Goal: Understand site structure: Understand site structure

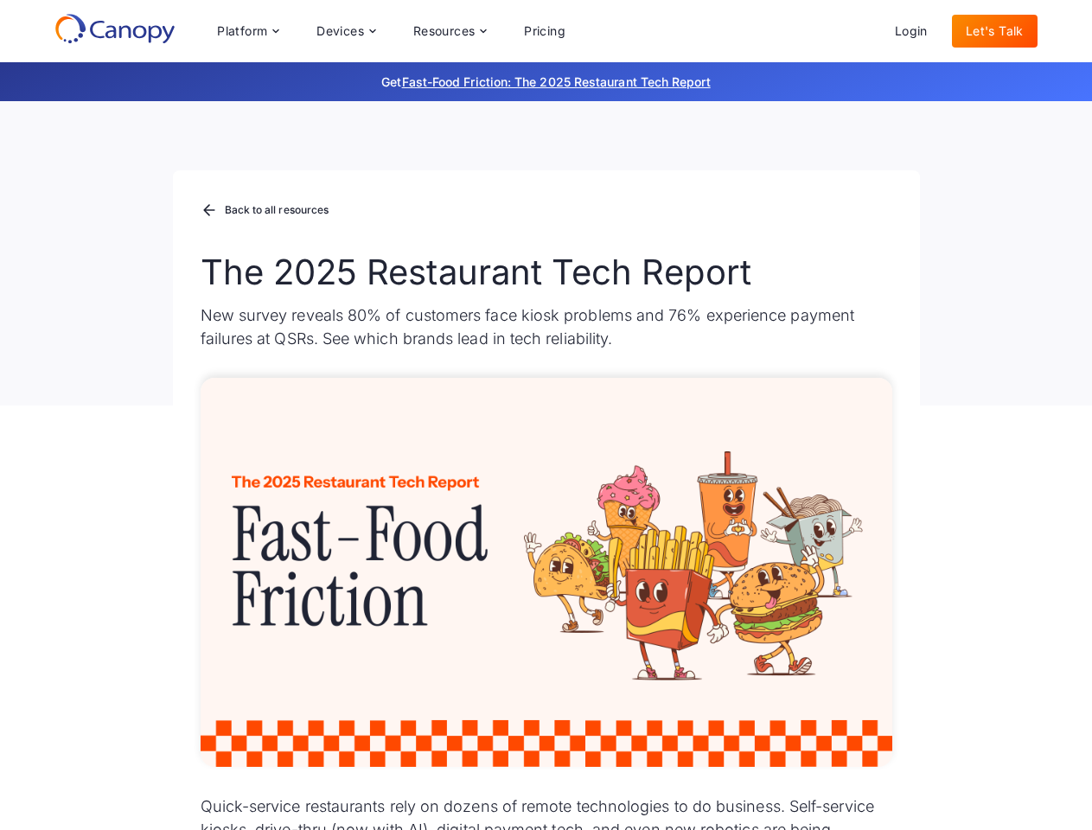
click at [391, 31] on div "Platform Platform Monitor A centralized view of your entire fleet Manage Remote…" at bounding box center [391, 31] width 376 height 35
click at [247, 31] on div "Platform" at bounding box center [242, 31] width 50 height 12
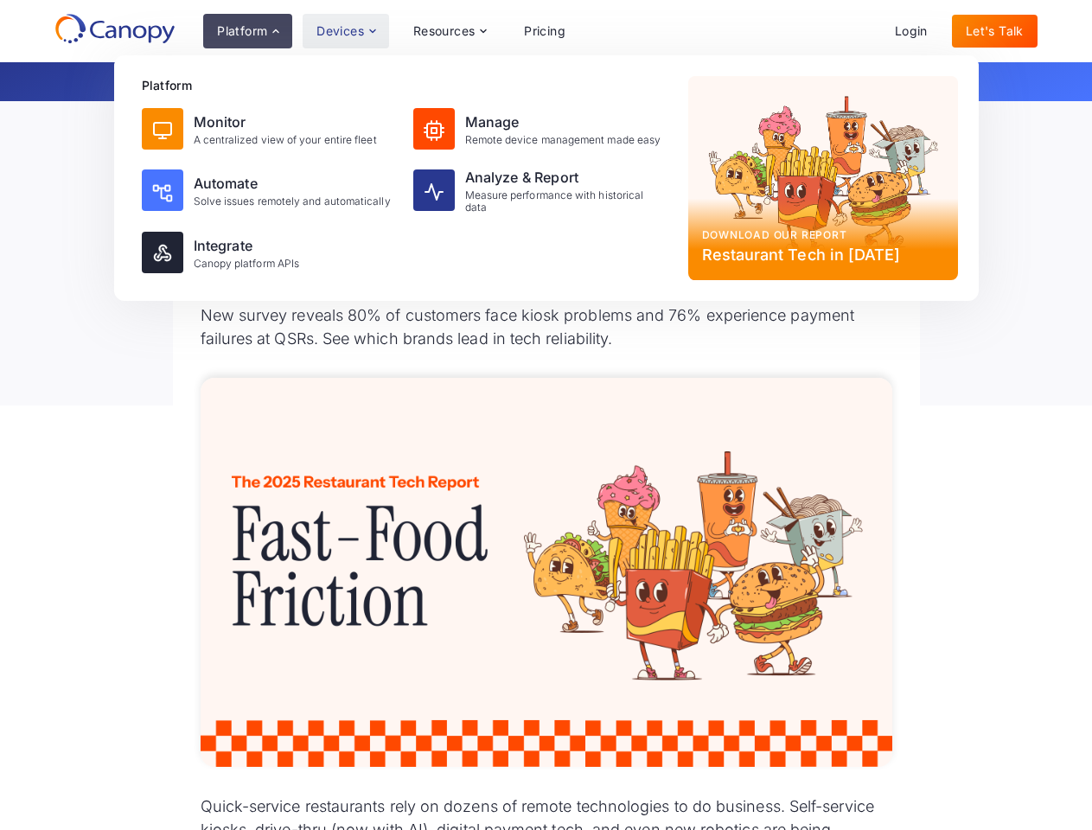
click at [345, 31] on div "Devices" at bounding box center [340, 31] width 48 height 12
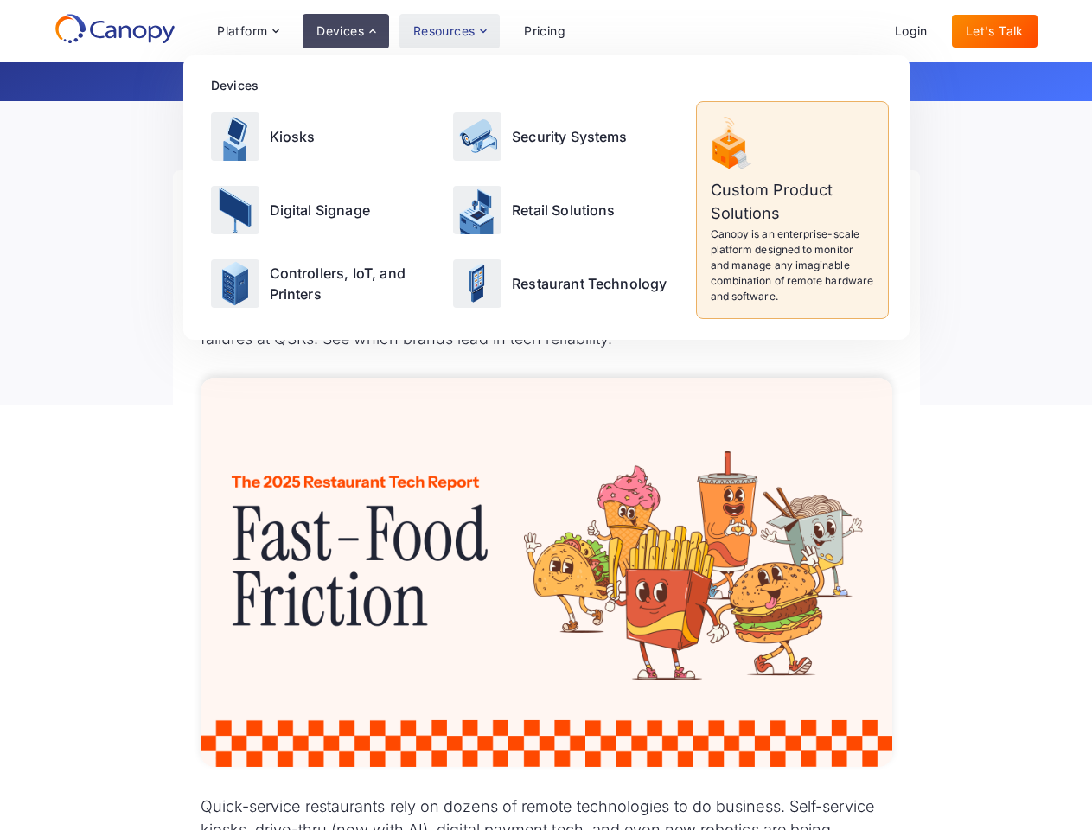
click at [449, 31] on div "Resources" at bounding box center [444, 31] width 62 height 12
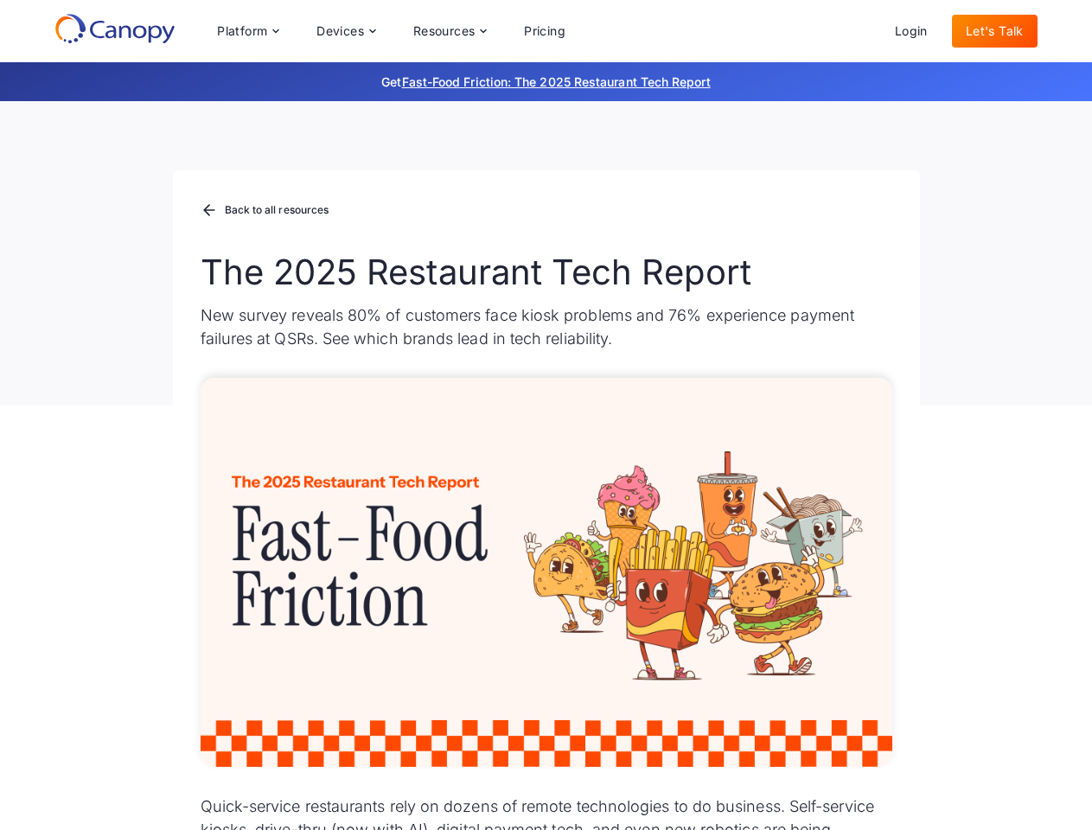
click at [391, 31] on div "Platform Platform Monitor A centralized view of your entire fleet Manage Remote…" at bounding box center [391, 31] width 376 height 35
click at [247, 31] on div "Platform" at bounding box center [242, 31] width 50 height 12
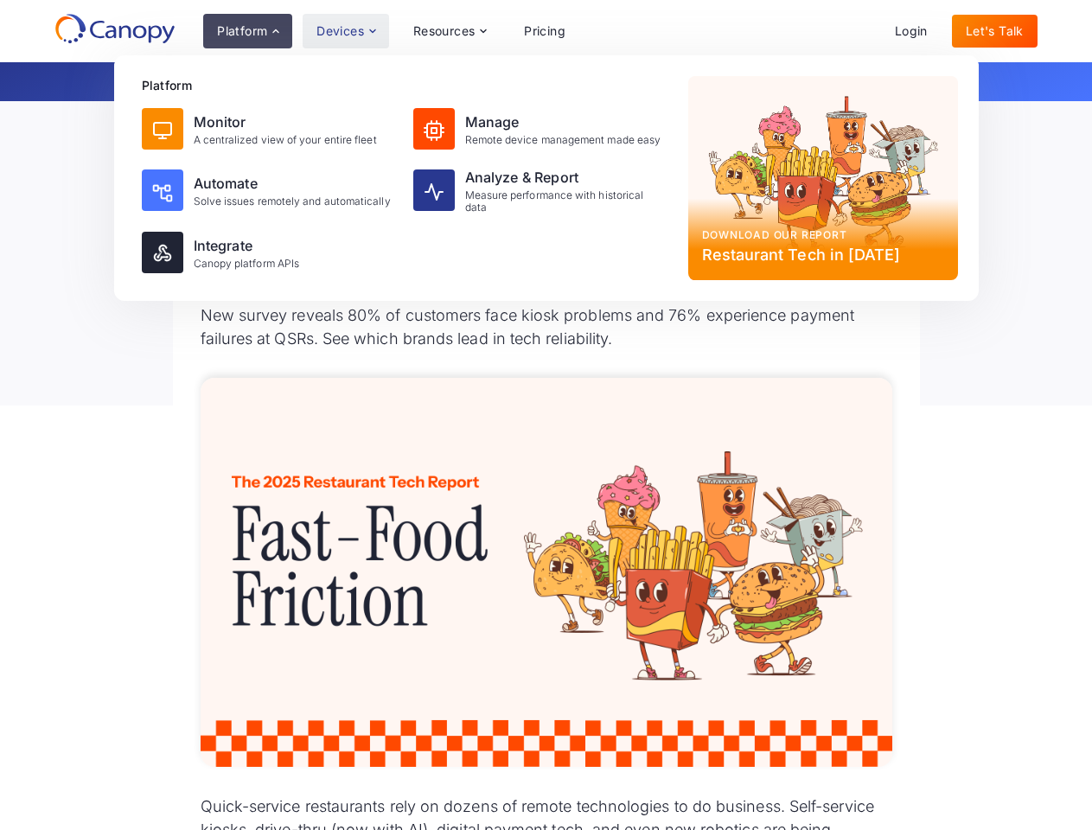
click at [345, 31] on div "Devices" at bounding box center [340, 31] width 48 height 12
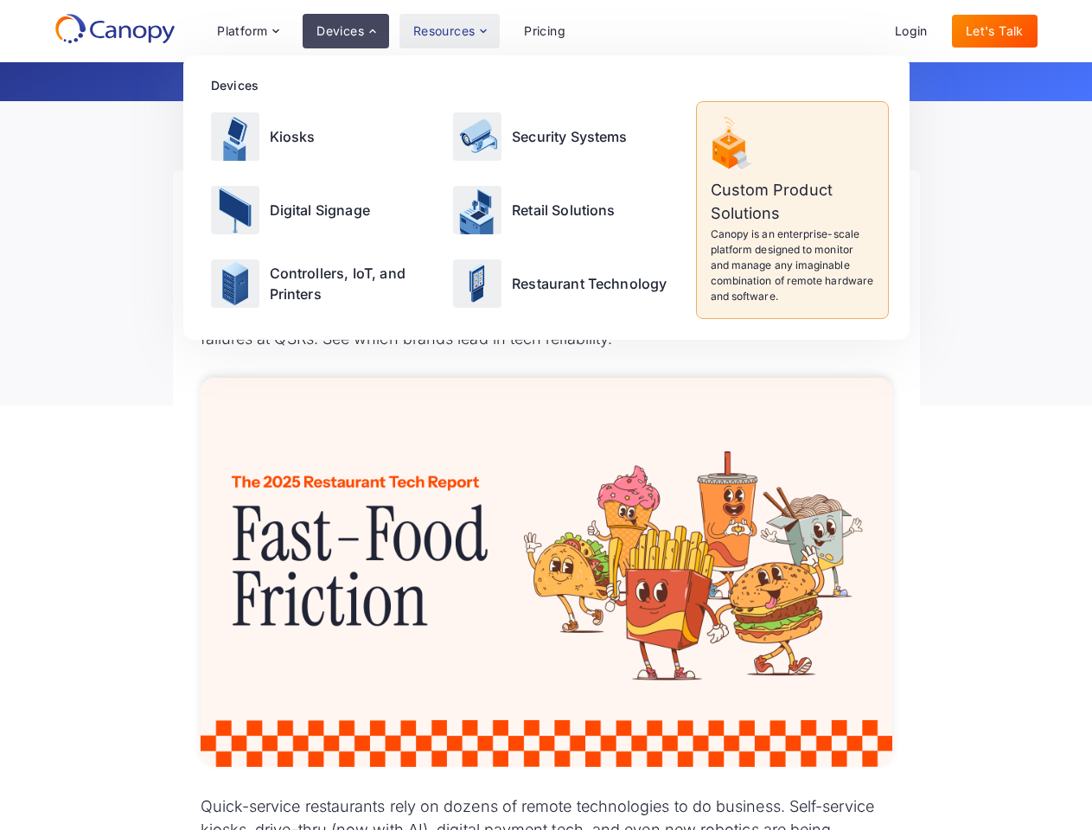
click at [449, 31] on div "Resources" at bounding box center [444, 31] width 62 height 12
